Goal: Task Accomplishment & Management: Manage account settings

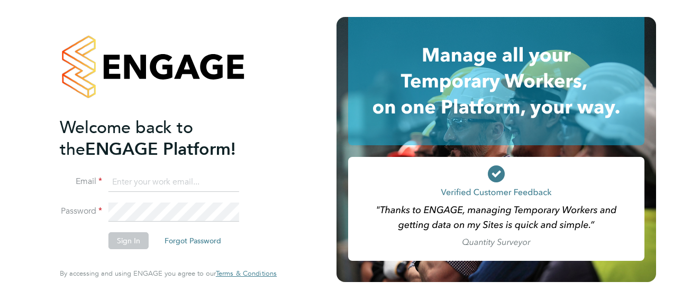
type input "philip.broom@albioninthecommunity.org.uk"
click at [130, 241] on button "Sign In" at bounding box center [129, 240] width 40 height 17
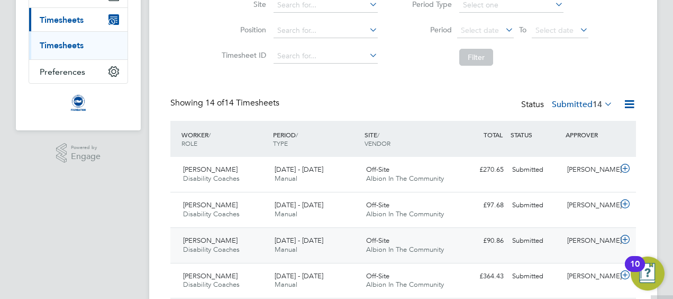
scroll to position [265, 0]
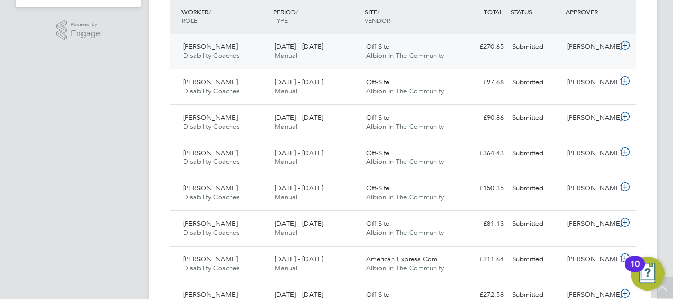
click at [623, 42] on icon at bounding box center [625, 45] width 13 height 8
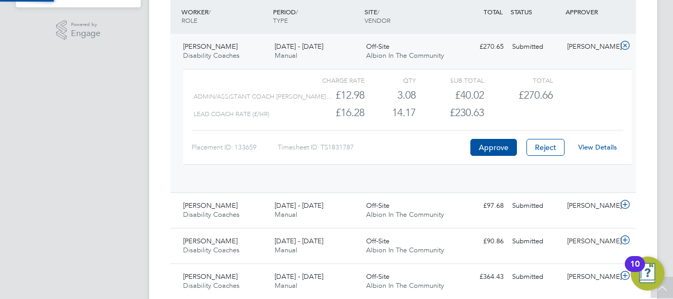
scroll to position [18, 103]
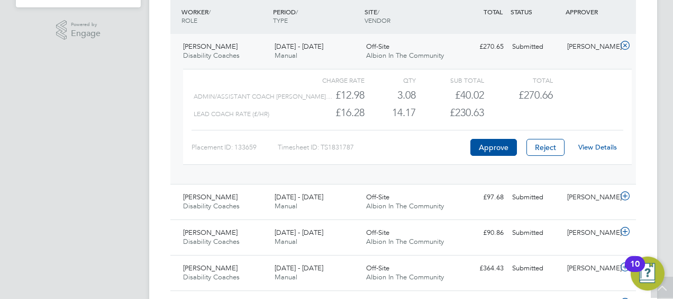
click at [612, 142] on div "View Details" at bounding box center [598, 147] width 52 height 17
click at [593, 146] on link "View Details" at bounding box center [598, 146] width 39 height 9
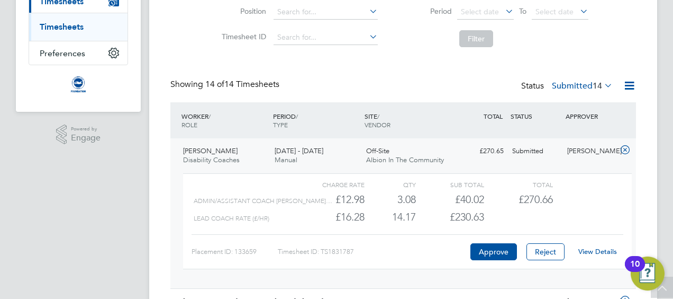
scroll to position [212, 0]
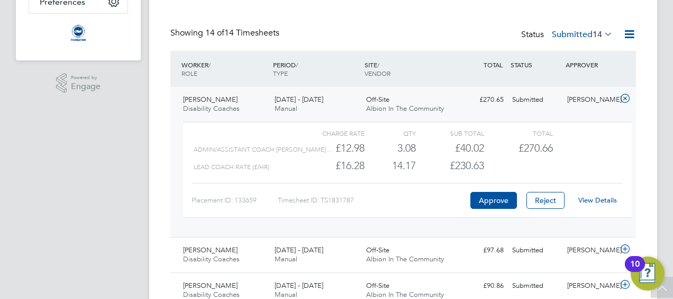
click at [625, 100] on icon at bounding box center [625, 98] width 13 height 8
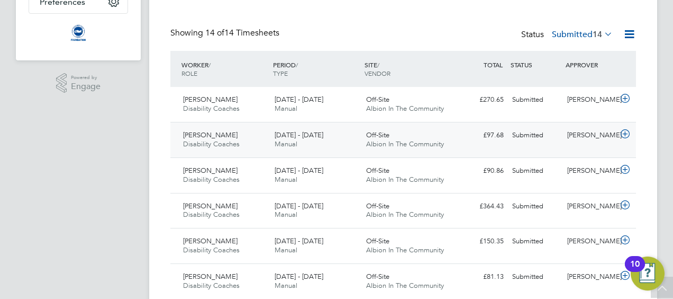
scroll to position [265, 0]
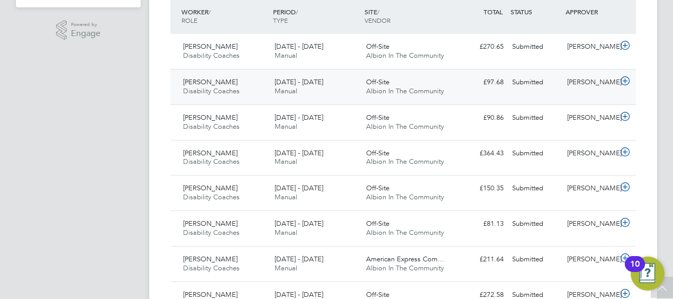
click at [625, 77] on icon at bounding box center [625, 81] width 13 height 8
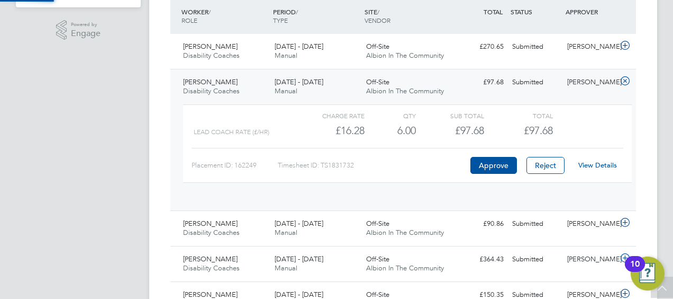
scroll to position [18, 103]
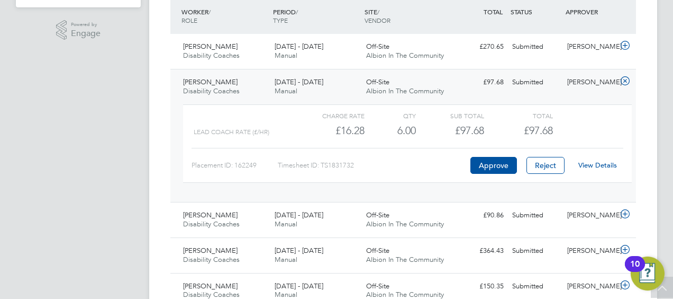
click at [601, 165] on link "View Details" at bounding box center [598, 164] width 39 height 9
click at [625, 78] on icon at bounding box center [625, 81] width 13 height 8
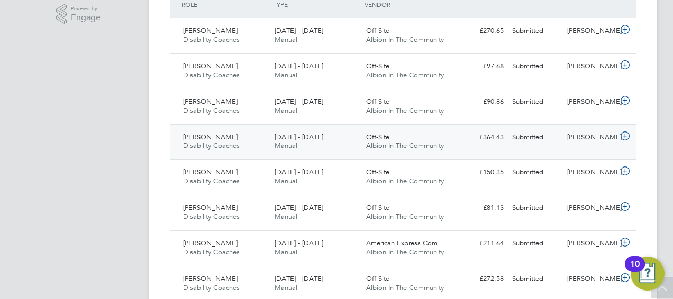
scroll to position [265, 0]
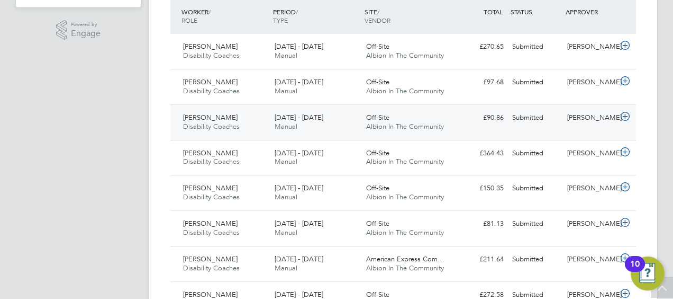
click at [628, 116] on icon at bounding box center [625, 116] width 13 height 8
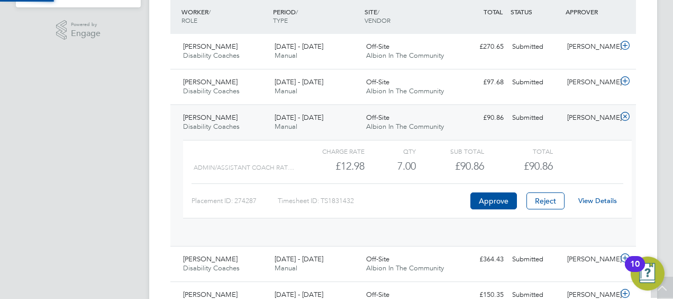
scroll to position [18, 103]
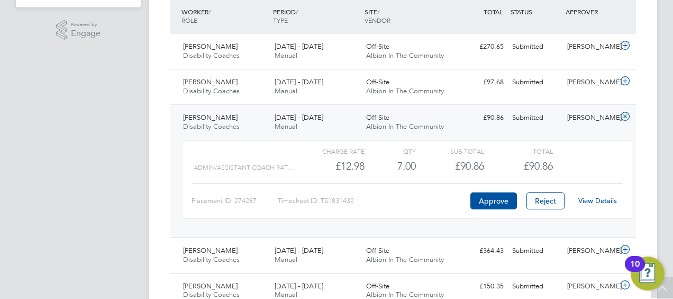
click at [598, 196] on link "View Details" at bounding box center [598, 200] width 39 height 9
drag, startPoint x: 627, startPoint y: 112, endPoint x: 470, endPoint y: 112, distance: 157.2
click at [627, 112] on icon at bounding box center [625, 116] width 13 height 8
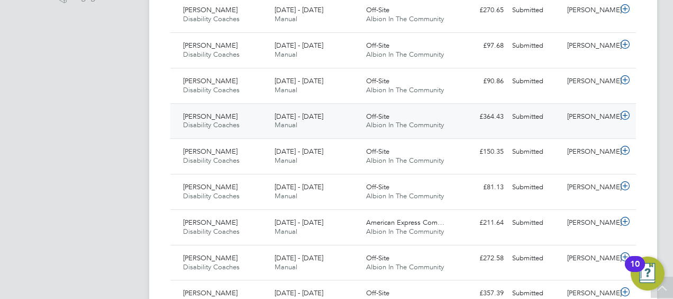
scroll to position [318, 0]
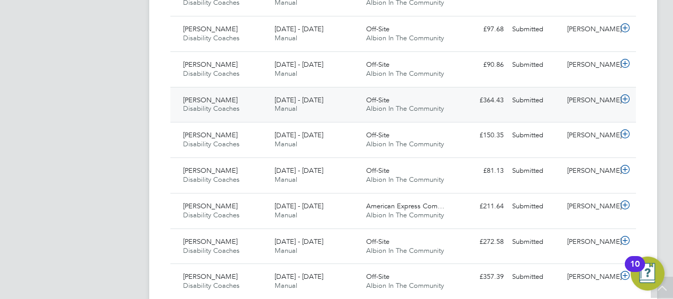
click at [627, 100] on icon at bounding box center [625, 99] width 13 height 8
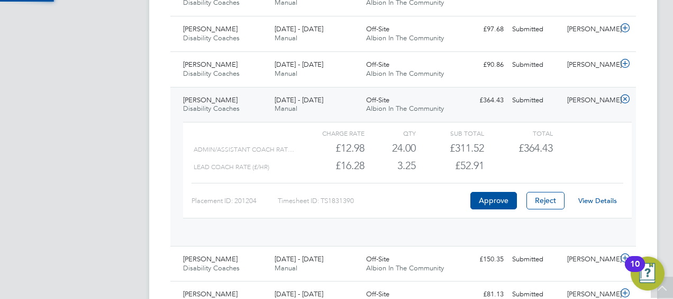
scroll to position [18, 103]
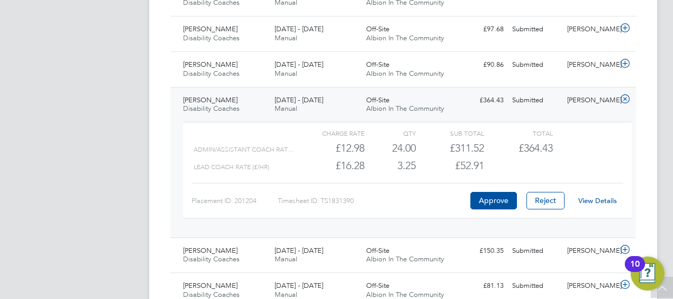
click at [595, 200] on link "View Details" at bounding box center [598, 200] width 39 height 9
click at [626, 96] on icon at bounding box center [625, 99] width 13 height 8
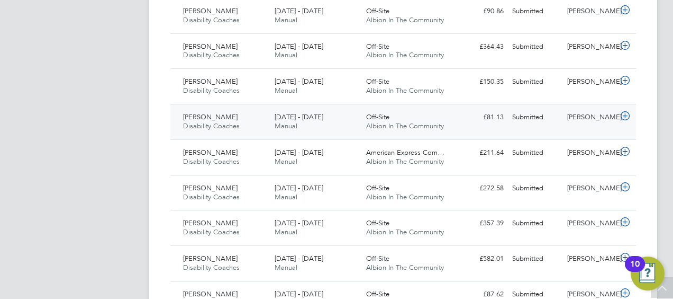
scroll to position [424, 0]
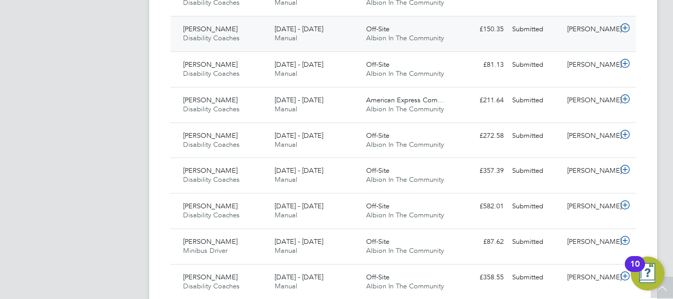
click at [629, 28] on icon at bounding box center [625, 28] width 13 height 8
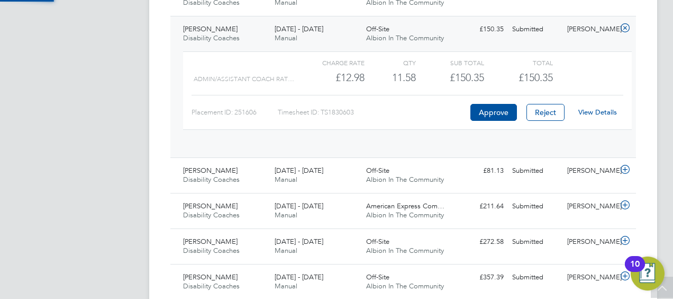
scroll to position [18, 103]
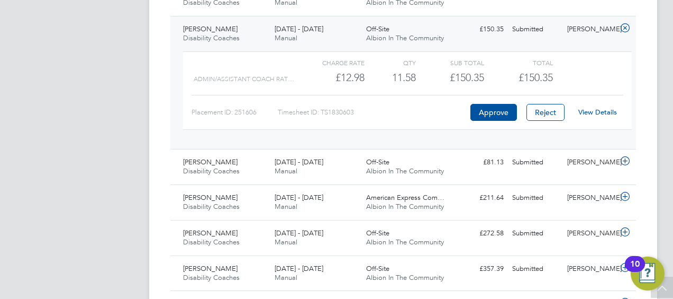
click at [598, 107] on link "View Details" at bounding box center [598, 111] width 39 height 9
click at [627, 24] on icon at bounding box center [625, 28] width 13 height 8
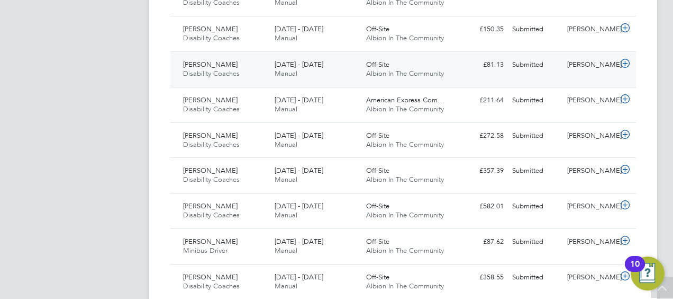
click at [623, 62] on icon at bounding box center [625, 63] width 13 height 8
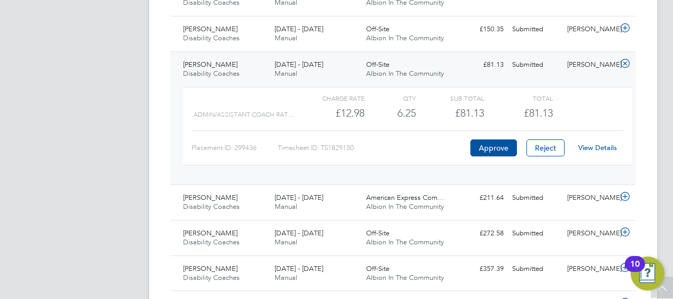
click at [606, 141] on div "View Details" at bounding box center [598, 147] width 52 height 17
click at [605, 141] on div "View Details" at bounding box center [598, 147] width 52 height 17
click at [598, 145] on link "View Details" at bounding box center [598, 147] width 39 height 9
click at [625, 60] on icon at bounding box center [625, 63] width 13 height 8
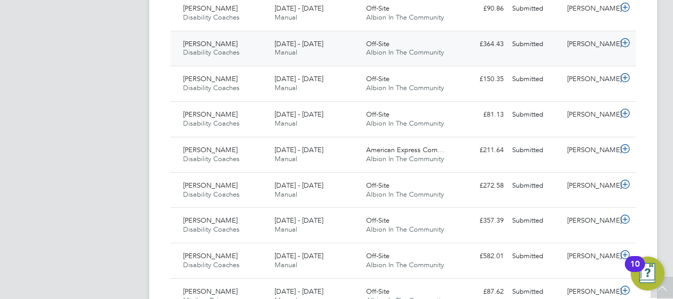
scroll to position [424, 0]
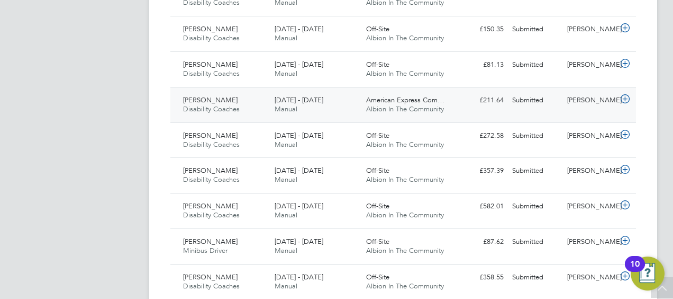
click at [624, 97] on icon at bounding box center [625, 99] width 13 height 8
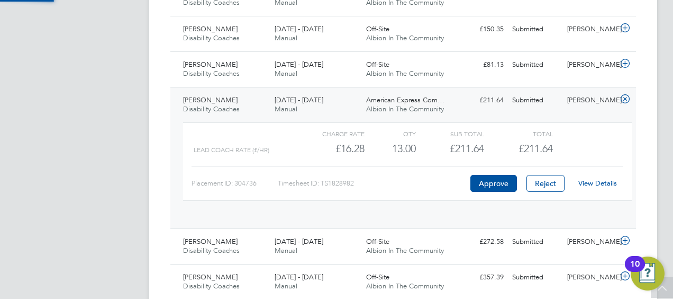
scroll to position [18, 103]
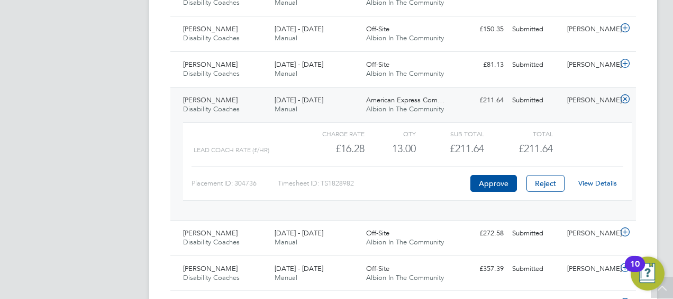
click at [622, 95] on icon at bounding box center [625, 99] width 13 height 8
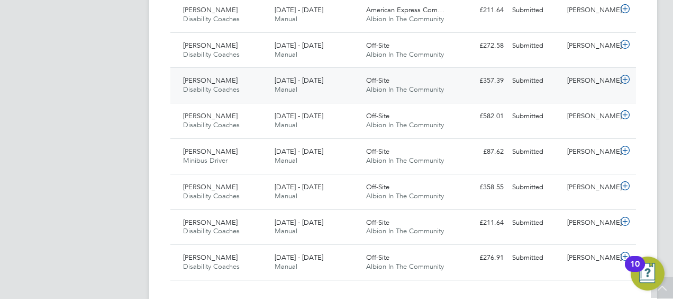
scroll to position [531, 0]
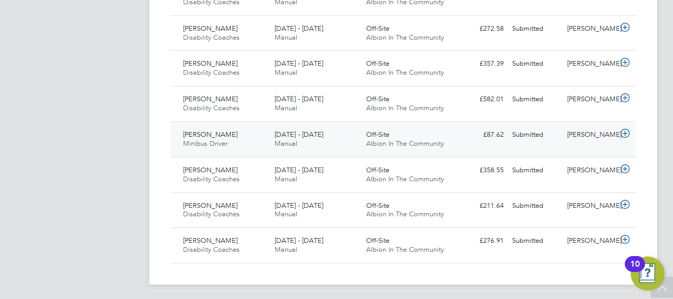
click at [625, 129] on icon at bounding box center [625, 133] width 13 height 8
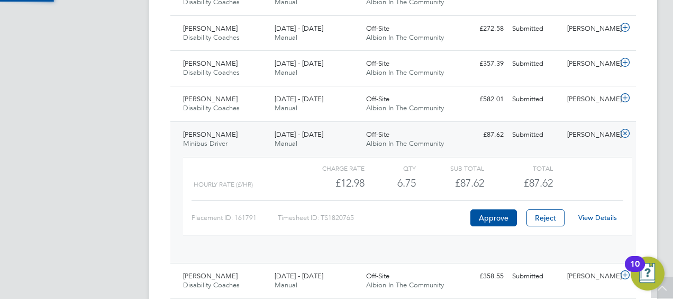
scroll to position [18, 103]
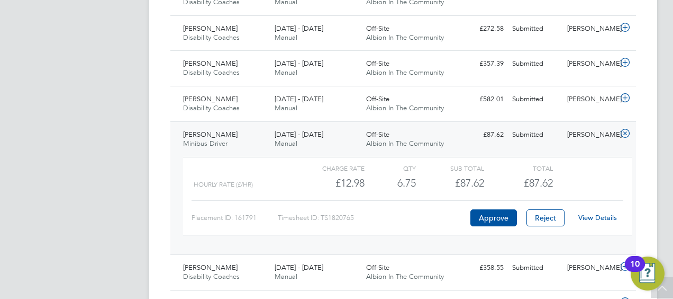
click at [598, 218] on link "View Details" at bounding box center [598, 217] width 39 height 9
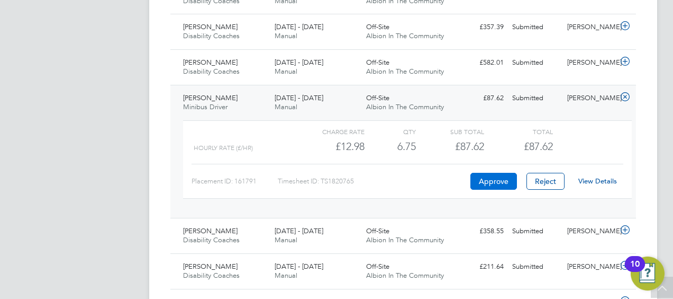
scroll to position [583, 0]
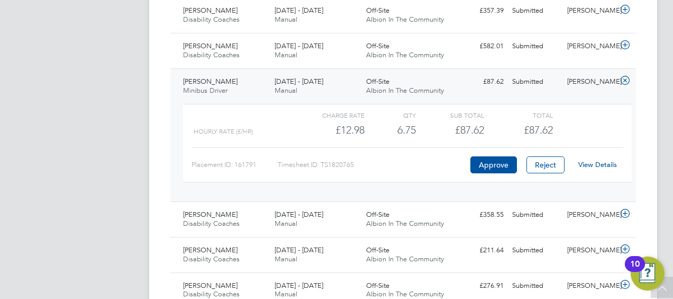
click at [627, 76] on icon at bounding box center [625, 80] width 13 height 8
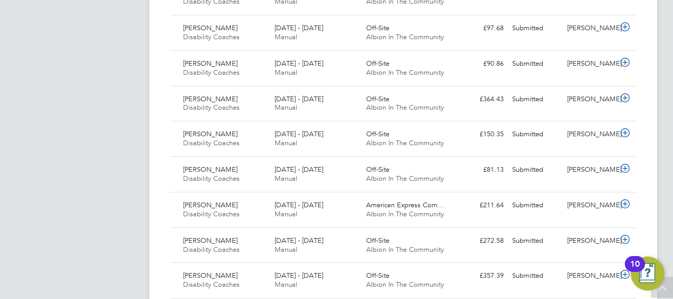
scroll to position [266, 0]
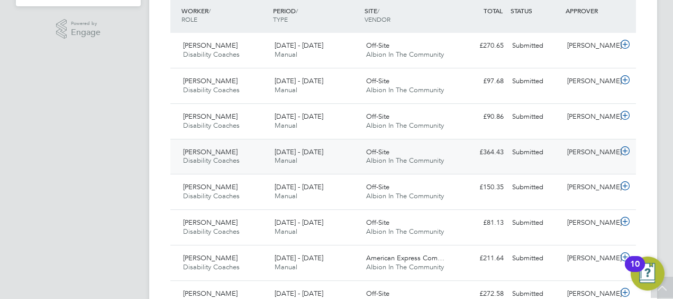
drag, startPoint x: 50, startPoint y: 156, endPoint x: 191, endPoint y: 159, distance: 140.9
click at [51, 156] on app-navbar "PB Philip Broom Notifications 20 Applications: Network Sites Workers Jobs Posit…" at bounding box center [78, 165] width 125 height 802
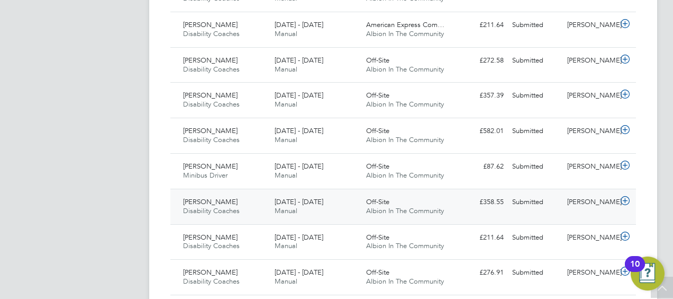
scroll to position [531, 0]
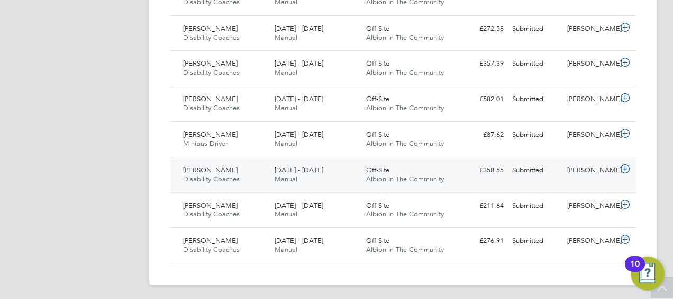
click at [625, 165] on icon at bounding box center [625, 169] width 13 height 8
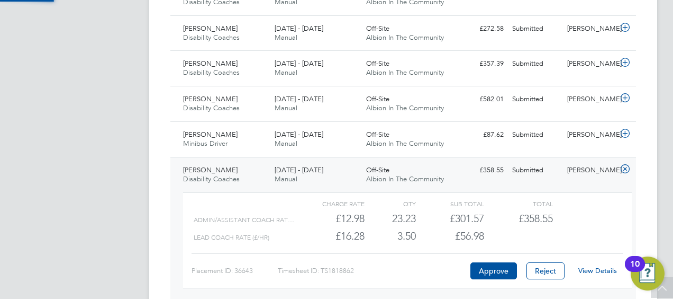
scroll to position [18, 103]
click at [590, 271] on link "View Details" at bounding box center [598, 270] width 39 height 9
click at [629, 165] on icon at bounding box center [625, 169] width 13 height 8
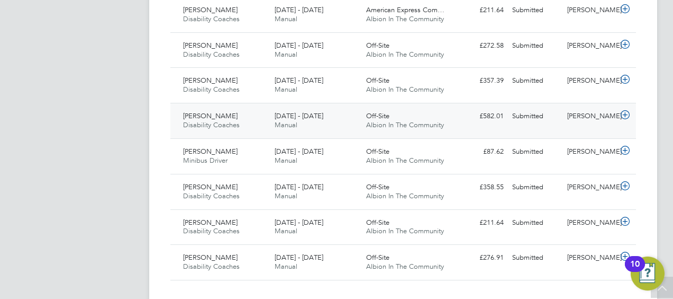
scroll to position [531, 0]
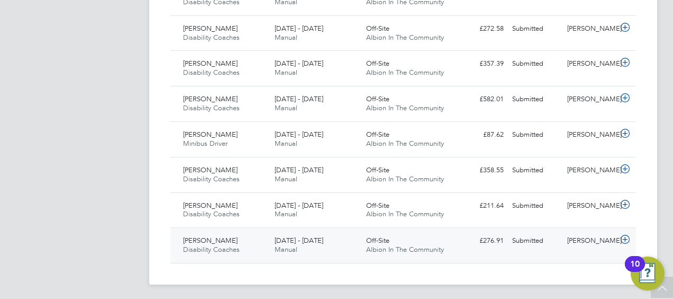
click at [625, 240] on icon at bounding box center [625, 239] width 13 height 8
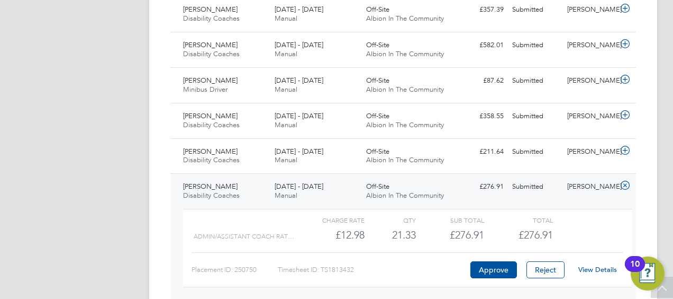
scroll to position [627, 0]
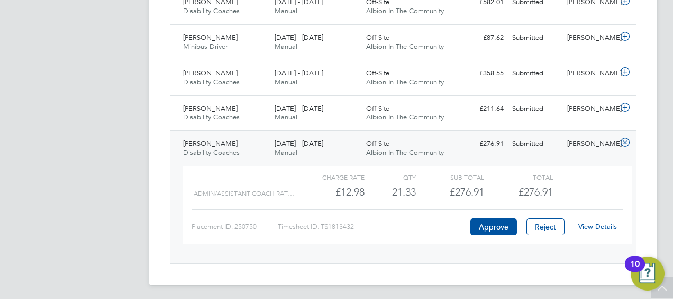
click at [596, 223] on link "View Details" at bounding box center [598, 226] width 39 height 9
click at [626, 138] on icon at bounding box center [625, 142] width 13 height 8
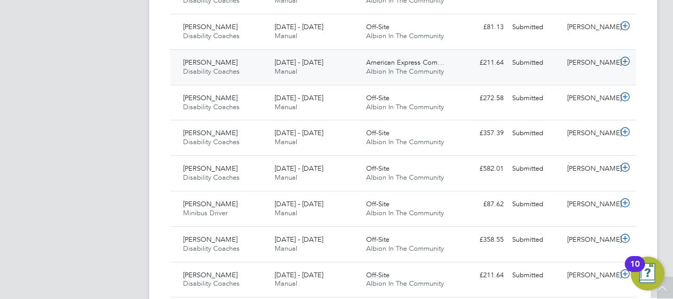
scroll to position [478, 0]
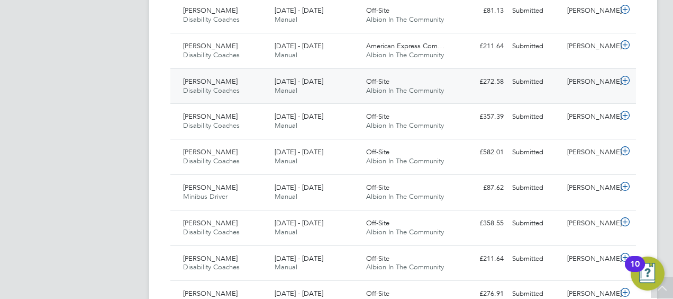
click at [627, 76] on icon at bounding box center [625, 80] width 13 height 8
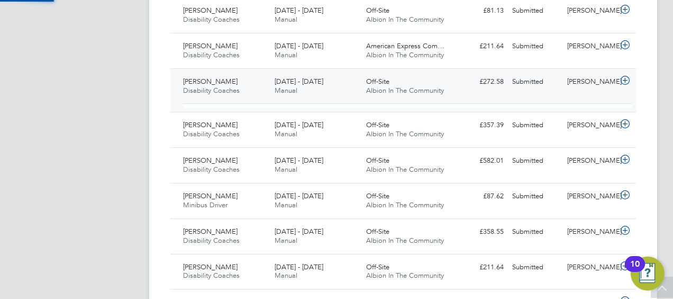
scroll to position [18, 103]
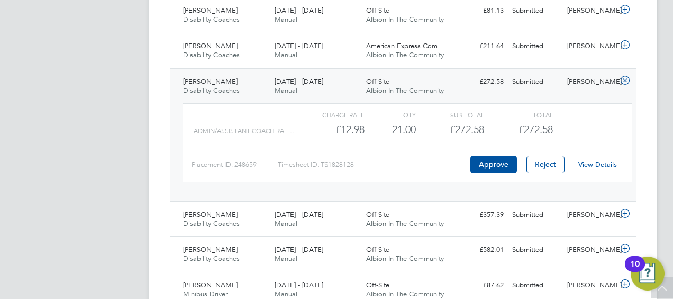
click at [609, 160] on link "View Details" at bounding box center [598, 164] width 39 height 9
click at [629, 80] on icon at bounding box center [625, 80] width 13 height 8
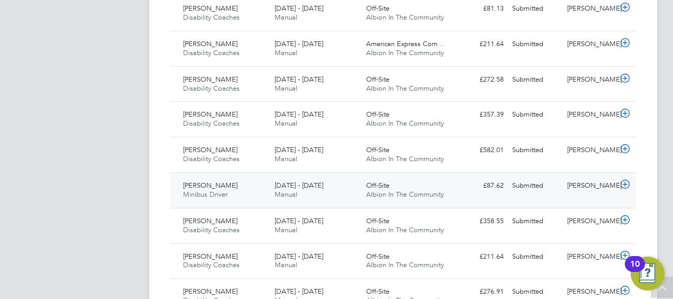
scroll to position [531, 0]
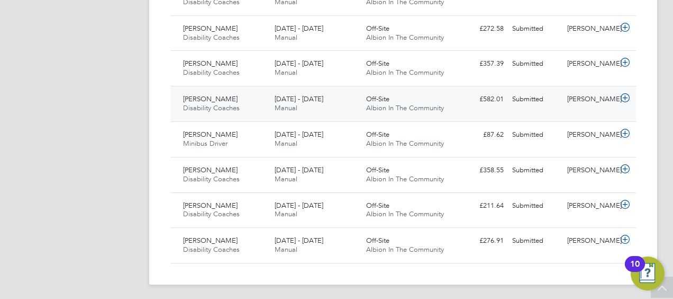
click at [627, 95] on icon at bounding box center [625, 98] width 13 height 8
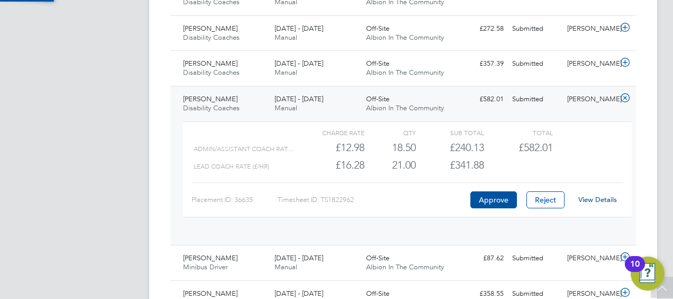
scroll to position [18, 103]
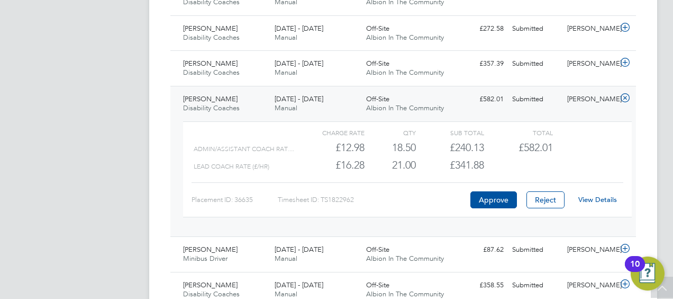
click at [598, 196] on link "View Details" at bounding box center [598, 199] width 39 height 9
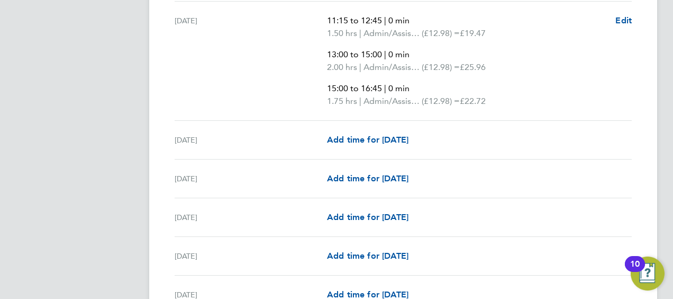
scroll to position [754, 0]
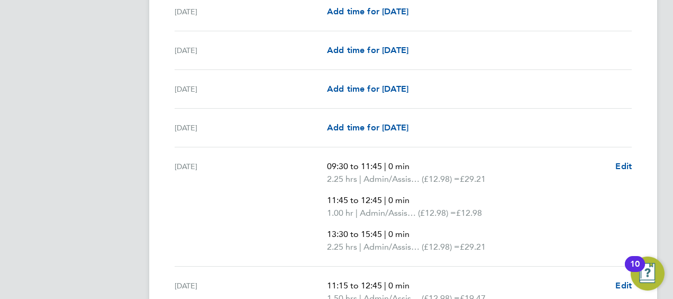
click at [610, 44] on div "Add time for [DATE] Add time for [DATE]" at bounding box center [479, 50] width 305 height 13
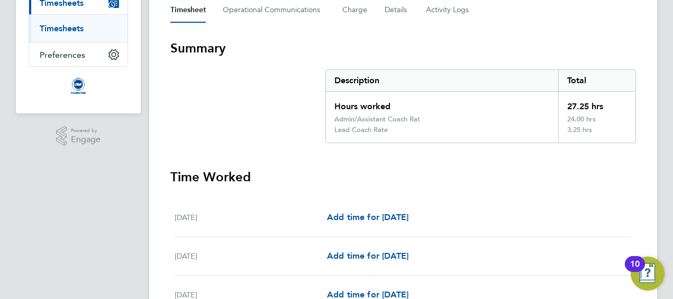
scroll to position [0, 0]
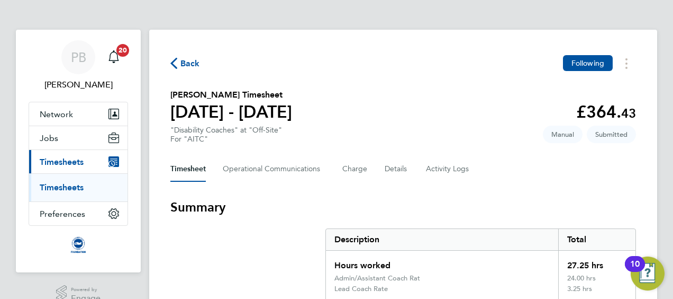
click at [179, 68] on button "Back" at bounding box center [185, 63] width 30 height 13
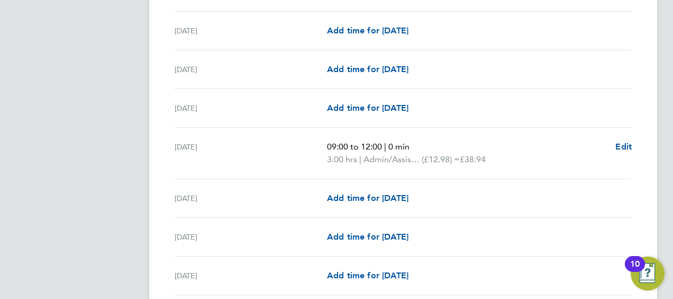
scroll to position [750, 0]
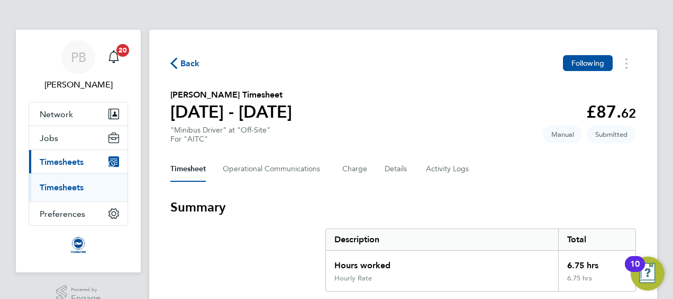
click at [193, 68] on span "Back" at bounding box center [191, 63] width 20 height 13
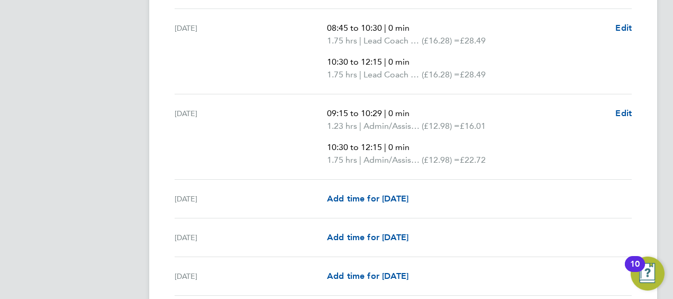
scroll to position [900, 0]
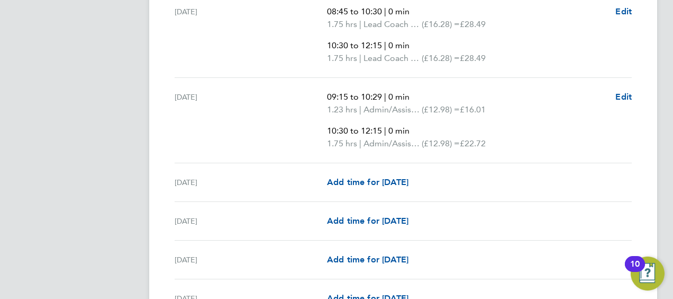
click at [554, 163] on div "Mon 15 Sep Add time for Mon 15 Sep Add time for Mon 15 Sep" at bounding box center [403, 182] width 457 height 39
click at [624, 94] on span "Edit" at bounding box center [624, 97] width 16 height 10
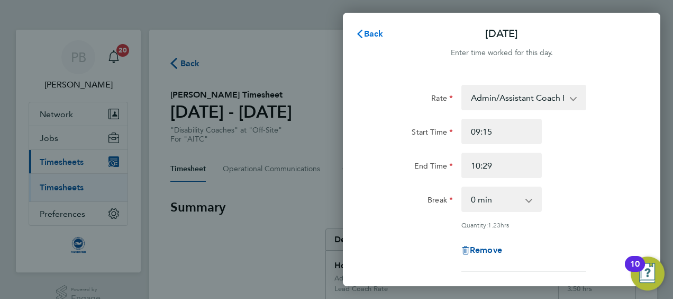
click at [365, 26] on button "Back" at bounding box center [369, 33] width 49 height 21
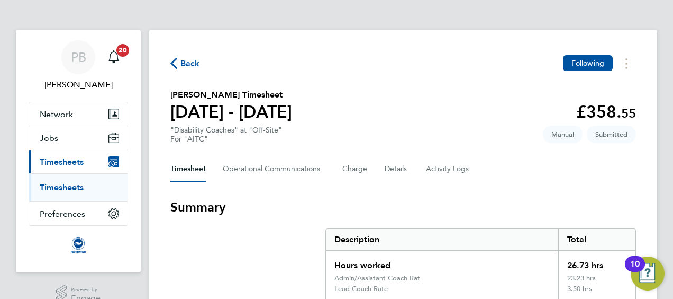
click at [178, 63] on span "Back" at bounding box center [185, 63] width 30 height 10
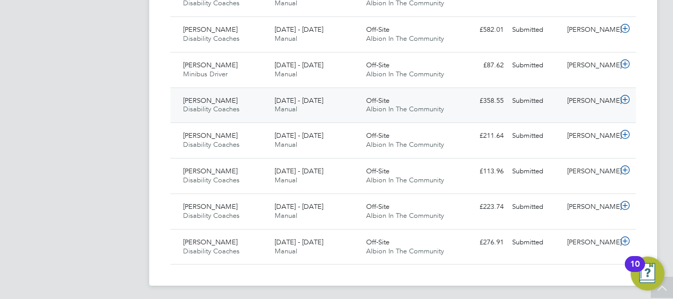
click at [626, 95] on icon at bounding box center [625, 99] width 13 height 8
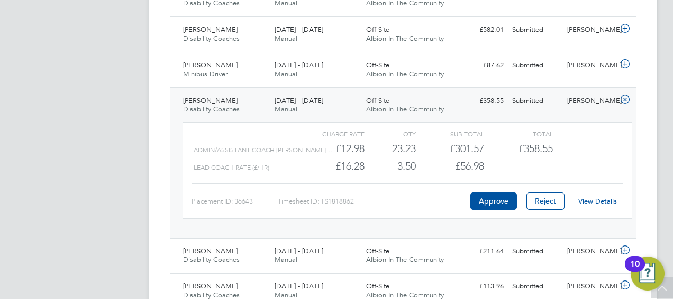
click at [607, 198] on link "View Details" at bounding box center [598, 200] width 39 height 9
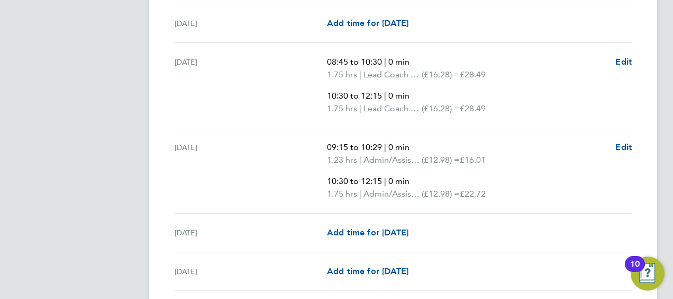
scroll to position [847, 0]
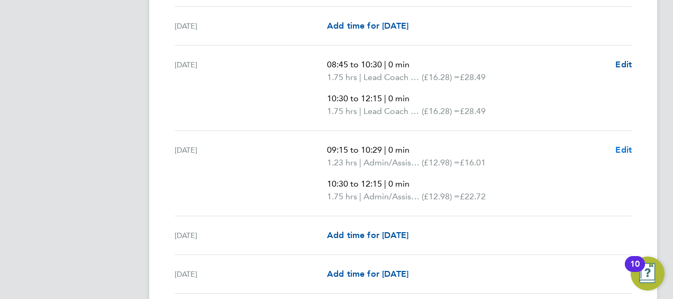
click at [632, 144] on ul "Mon 01 Sep Add time for Mon 01 Sep Add time for Mon 01 Sep Tue 02 Sep 10:00 to …" at bounding box center [403, 248] width 466 height 1477
click at [628, 145] on span "Edit" at bounding box center [624, 150] width 16 height 10
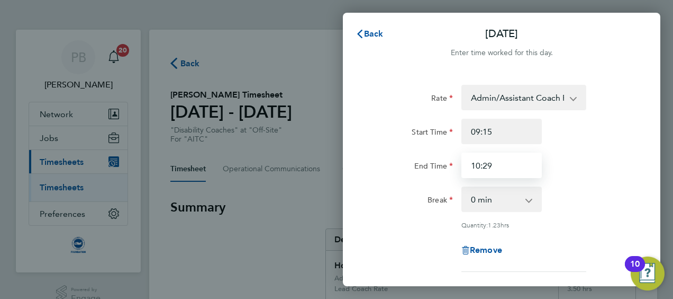
click at [513, 168] on input "10:29" at bounding box center [502, 164] width 80 height 25
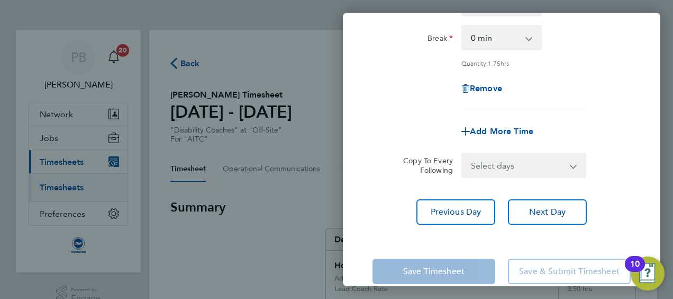
scroll to position [382, 0]
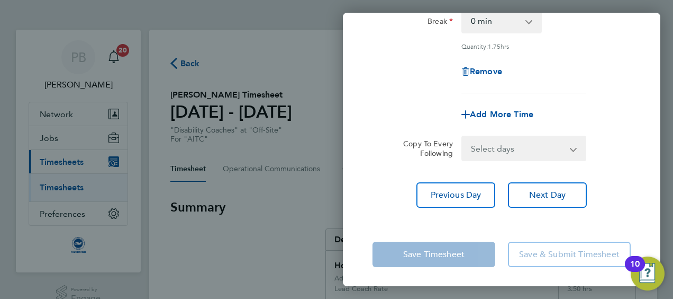
type input "10:30"
click at [439, 260] on app-form-button "Save Timesheet" at bounding box center [437, 253] width 129 height 25
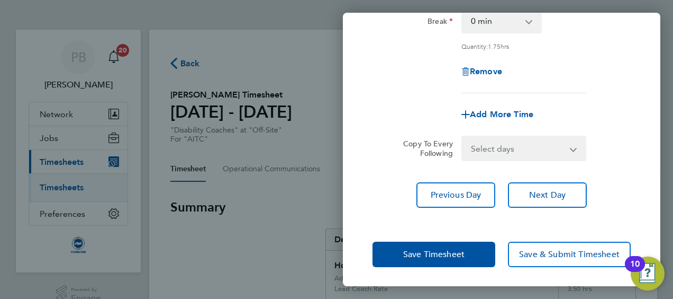
click at [312, 150] on div "Sun 14 Sep Cancel Enter time worked for this day. Rate Admin/Assistant Coach Ra…" at bounding box center [336, 149] width 673 height 299
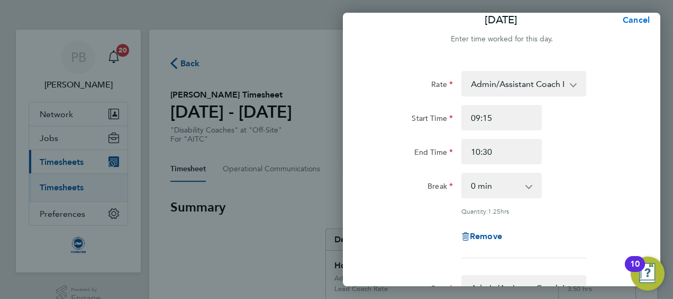
scroll to position [0, 0]
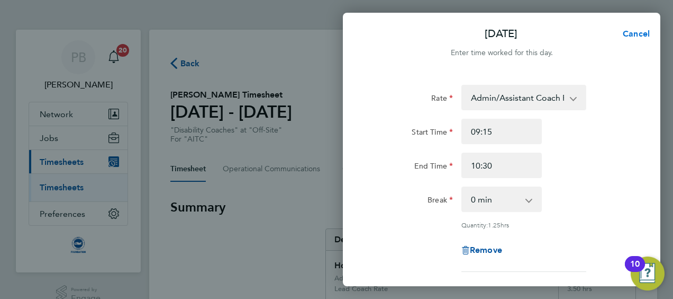
click at [642, 30] on span "Cancel" at bounding box center [635, 34] width 30 height 10
click at [374, 32] on span "Back" at bounding box center [374, 34] width 20 height 10
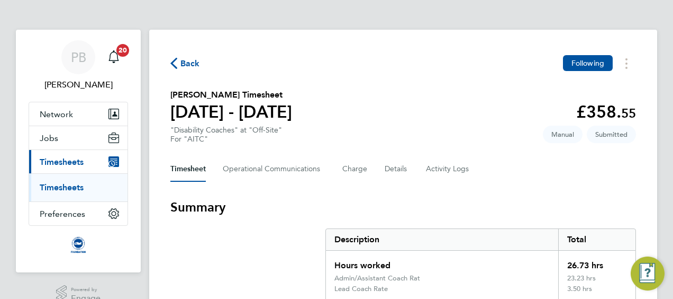
click at [292, 112] on h1 "[DATE] - [DATE]" at bounding box center [231, 111] width 122 height 21
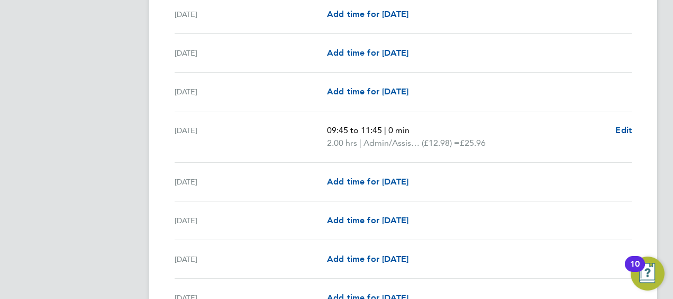
scroll to position [1112, 0]
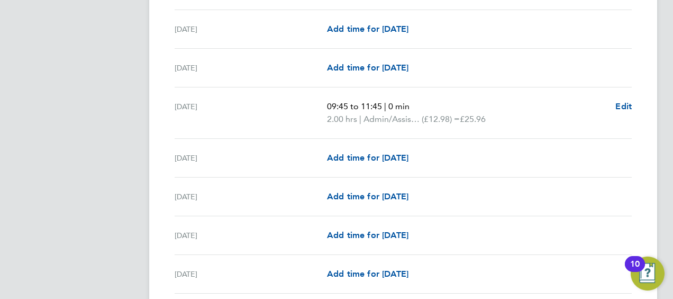
click at [372, 105] on span "09:45 to 11:45" at bounding box center [354, 106] width 55 height 10
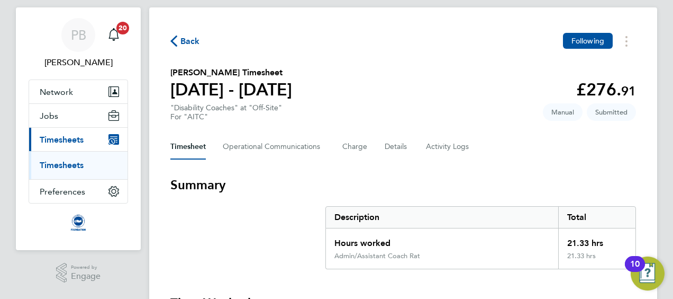
scroll to position [0, 0]
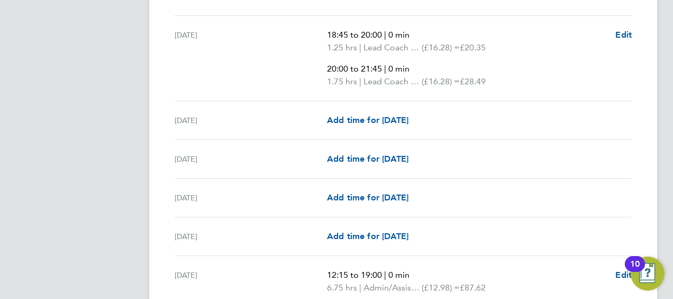
scroll to position [1099, 0]
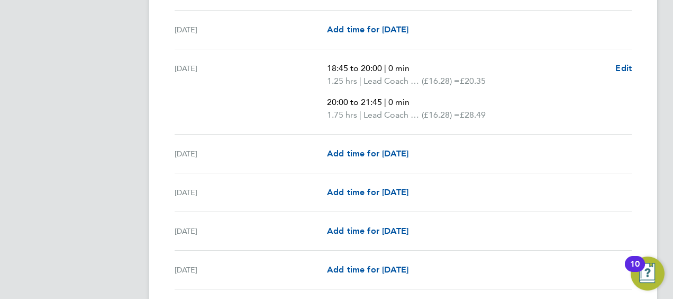
click at [496, 112] on p "1.75 hrs | Lead Coach Rate (£16.28) = £28.49" at bounding box center [467, 115] width 280 height 13
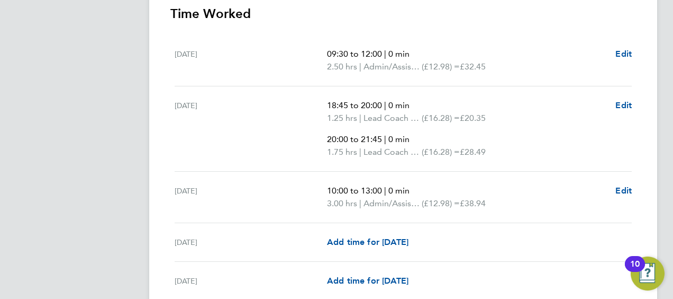
scroll to position [305, 0]
